Goal: Task Accomplishment & Management: Use online tool/utility

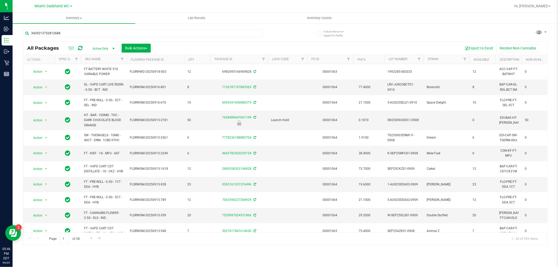
type input "3429213752812688"
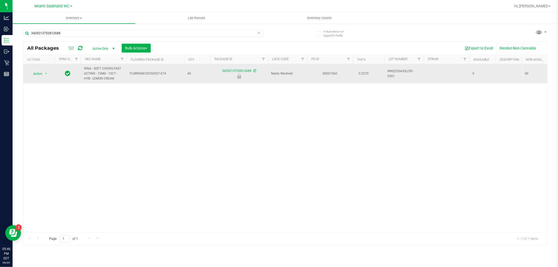
click at [35, 75] on span "Action" at bounding box center [36, 73] width 14 height 7
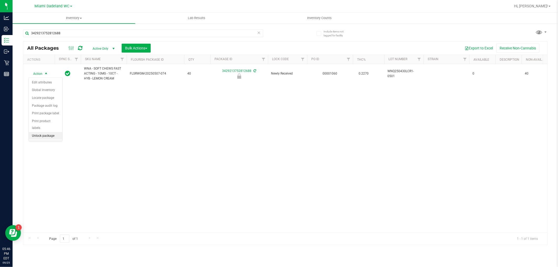
click at [43, 137] on li "Unlock package" at bounding box center [45, 136] width 33 height 8
